Goal: Task Accomplishment & Management: Complete application form

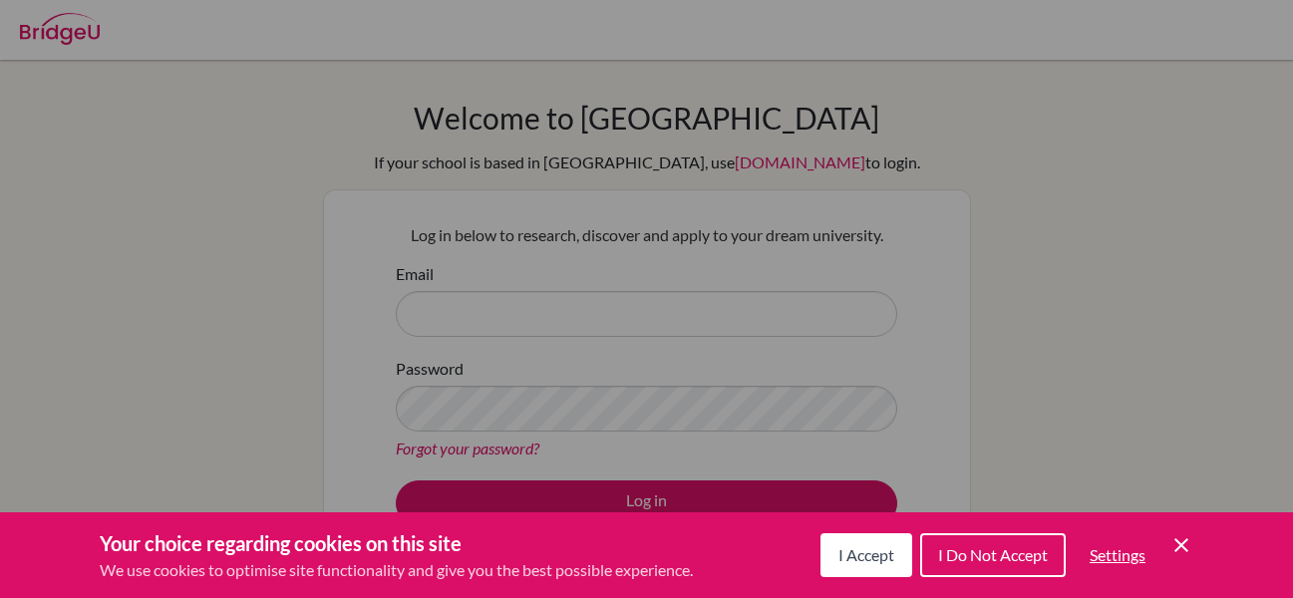
click at [842, 539] on button "I Accept" at bounding box center [866, 555] width 92 height 44
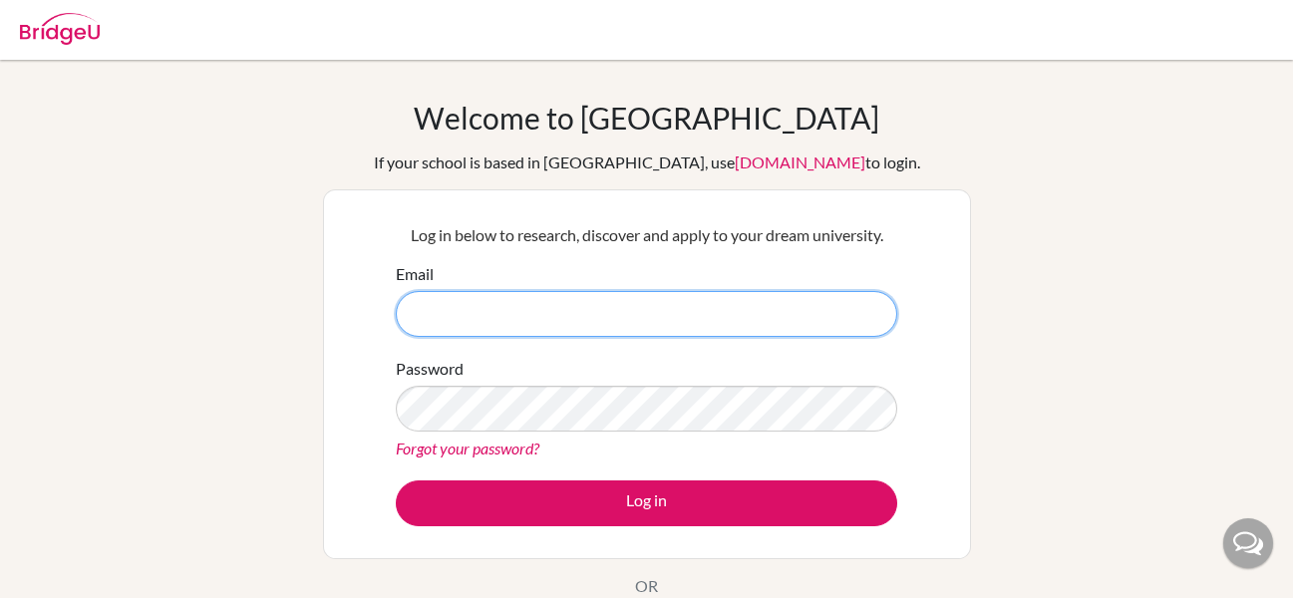
click at [518, 336] on input "Email" at bounding box center [646, 314] width 501 height 46
type input "fernandaabud@gmail.com"
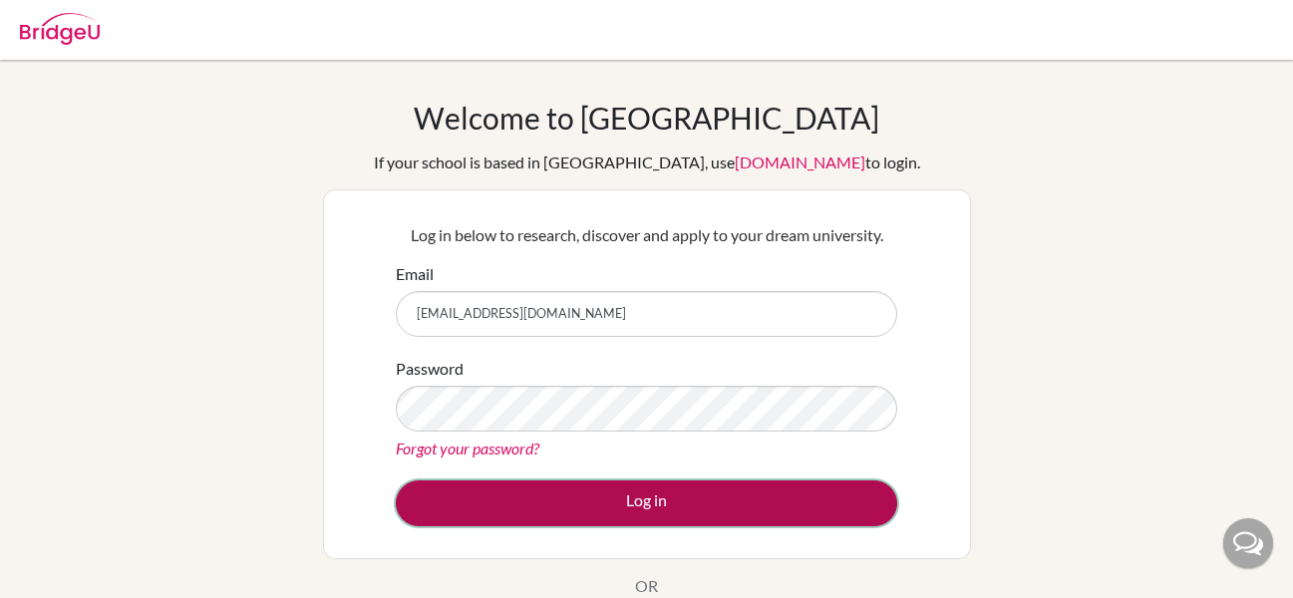
click at [441, 496] on button "Log in" at bounding box center [646, 504] width 501 height 46
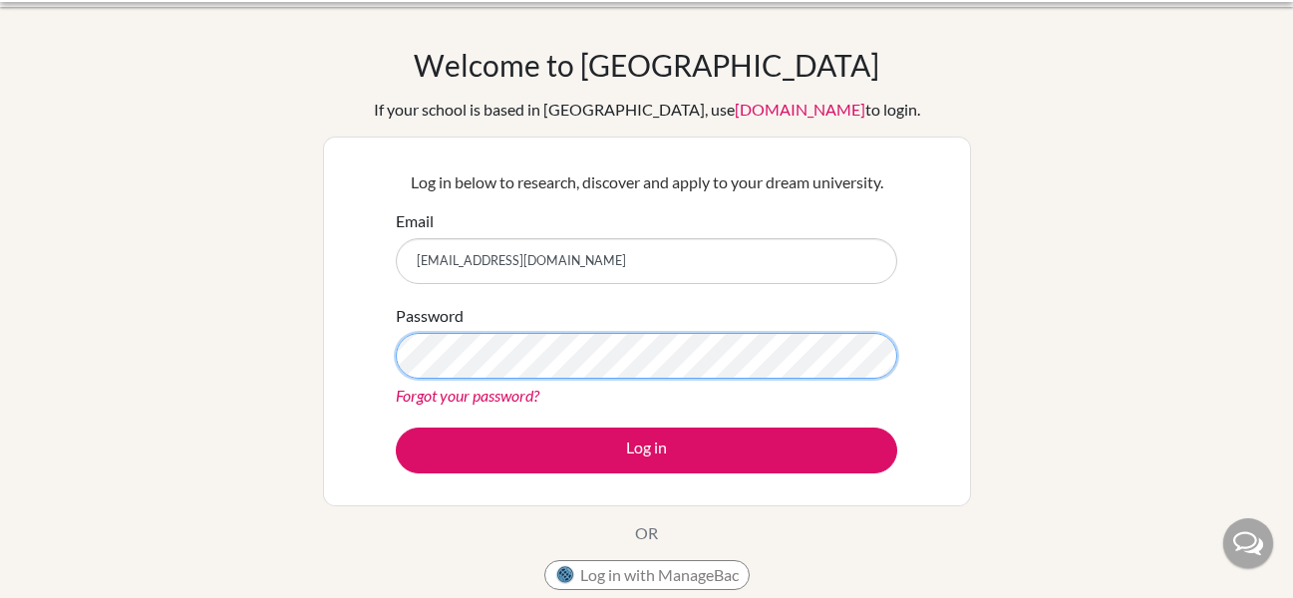
scroll to position [54, 0]
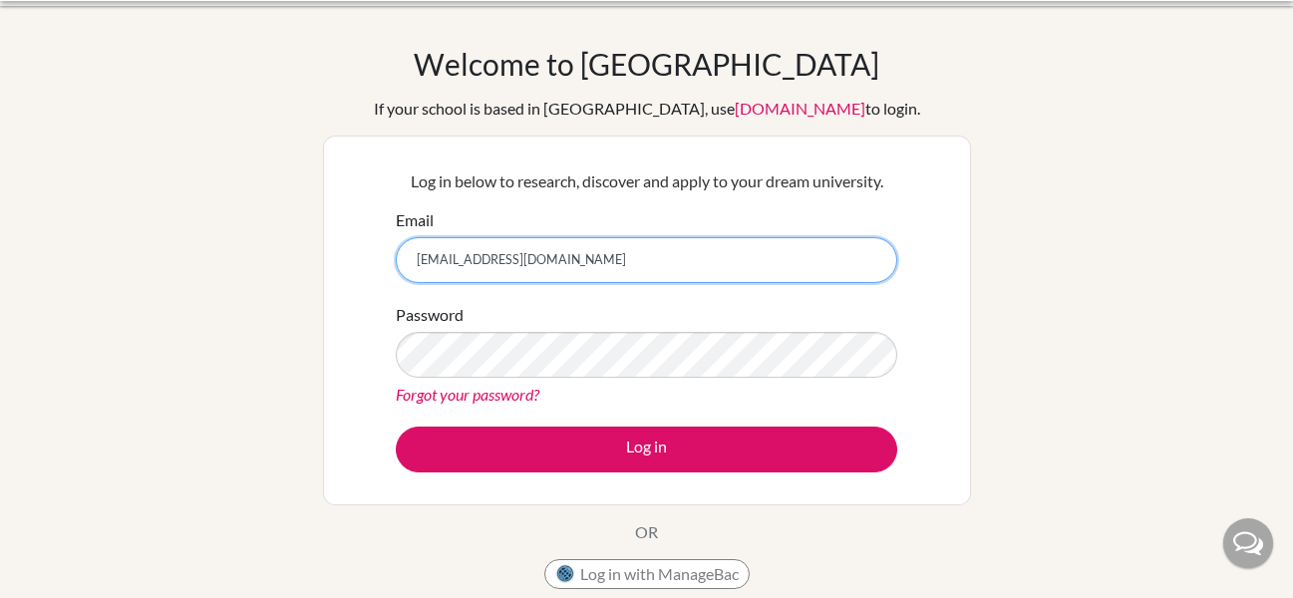
click at [491, 259] on input "[EMAIL_ADDRESS][DOMAIN_NAME]" at bounding box center [646, 260] width 501 height 46
type input "fernandaabud6@gmail.com"
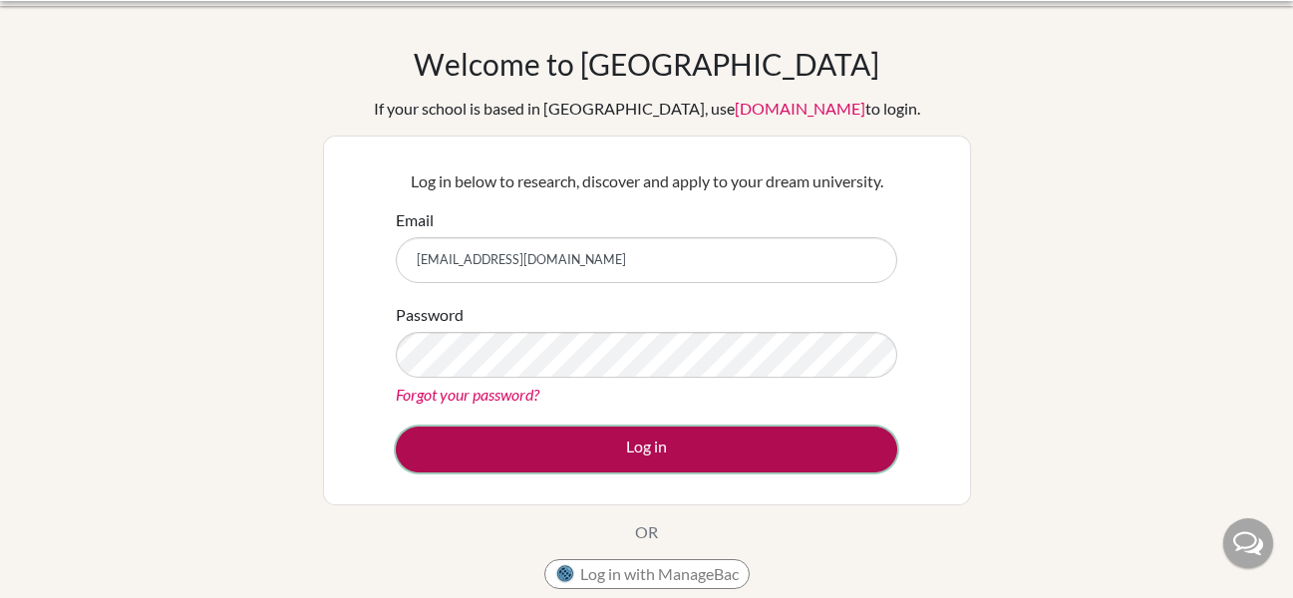
click at [455, 450] on button "Log in" at bounding box center [646, 450] width 501 height 46
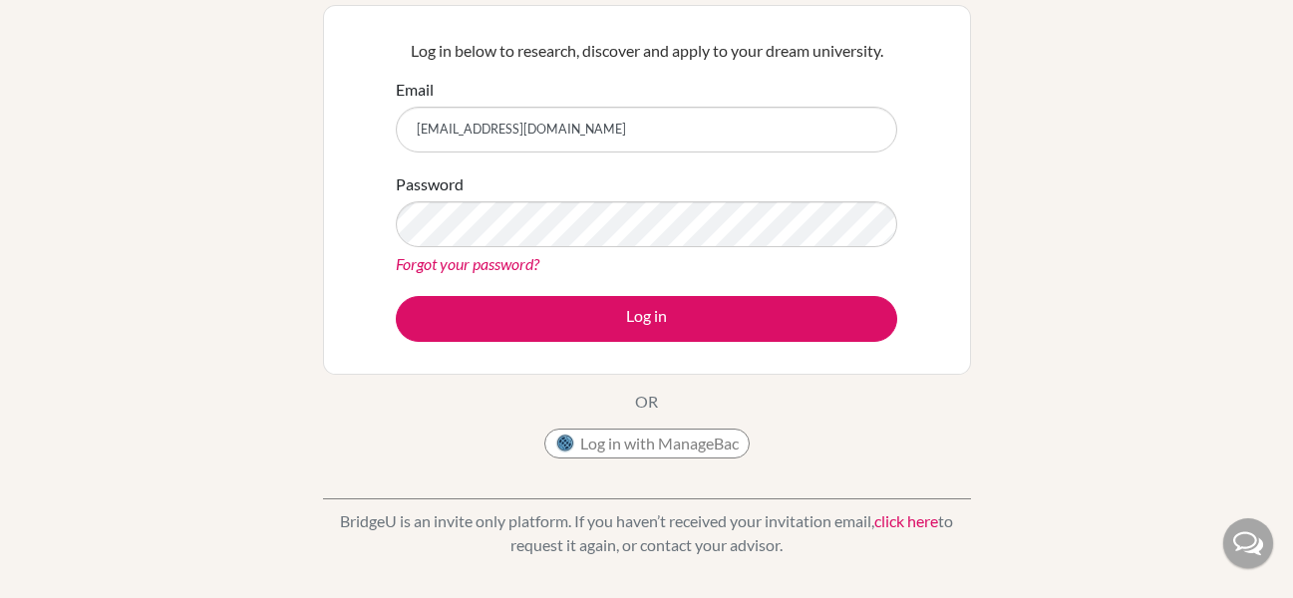
scroll to position [185, 0]
